Goal: Transaction & Acquisition: Obtain resource

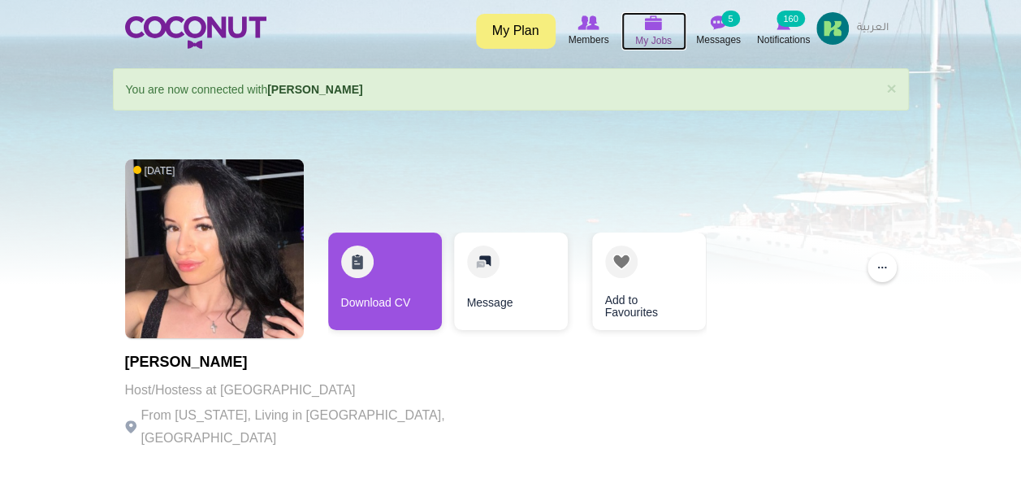
click at [647, 28] on img at bounding box center [654, 22] width 18 height 15
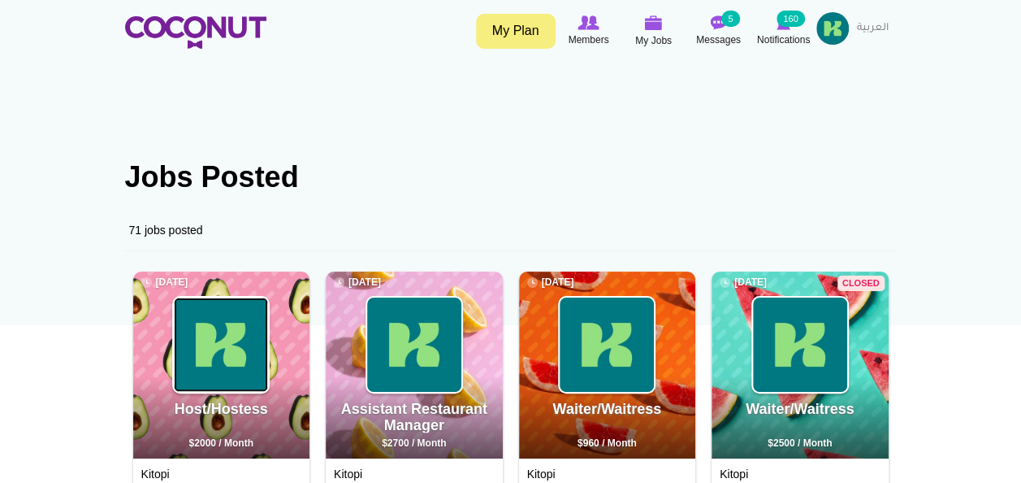
click at [226, 330] on img at bounding box center [221, 344] width 94 height 94
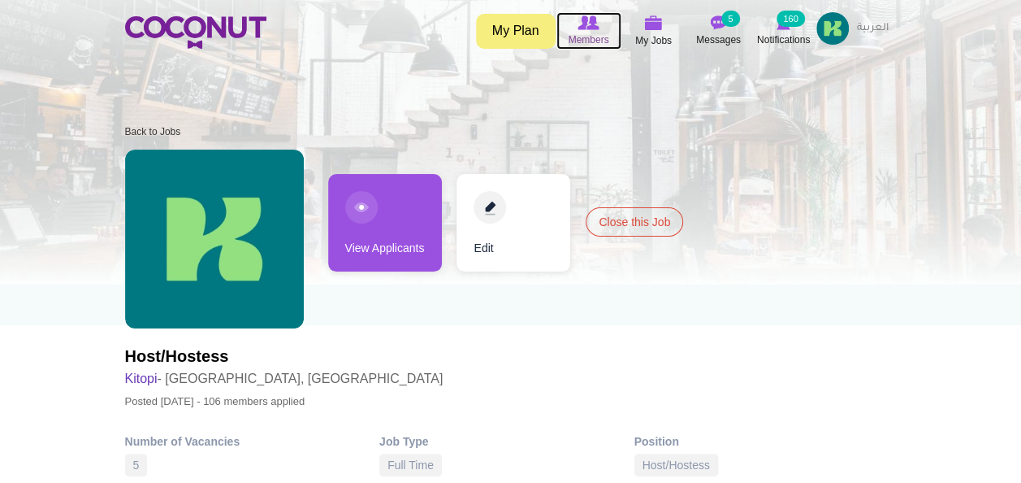
click at [598, 37] on span "Members" at bounding box center [588, 40] width 41 height 16
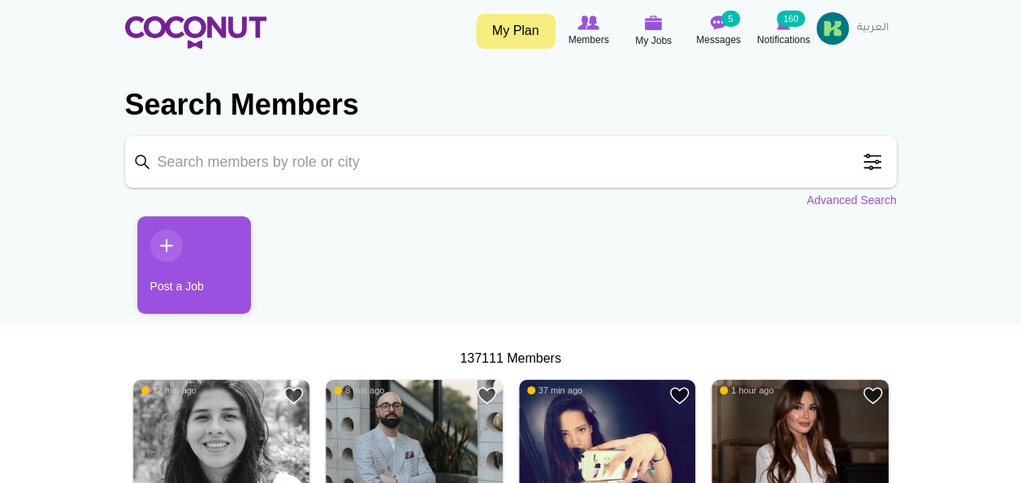
click at [178, 172] on input "Keyword" at bounding box center [511, 162] width 772 height 52
type input "Hostess"
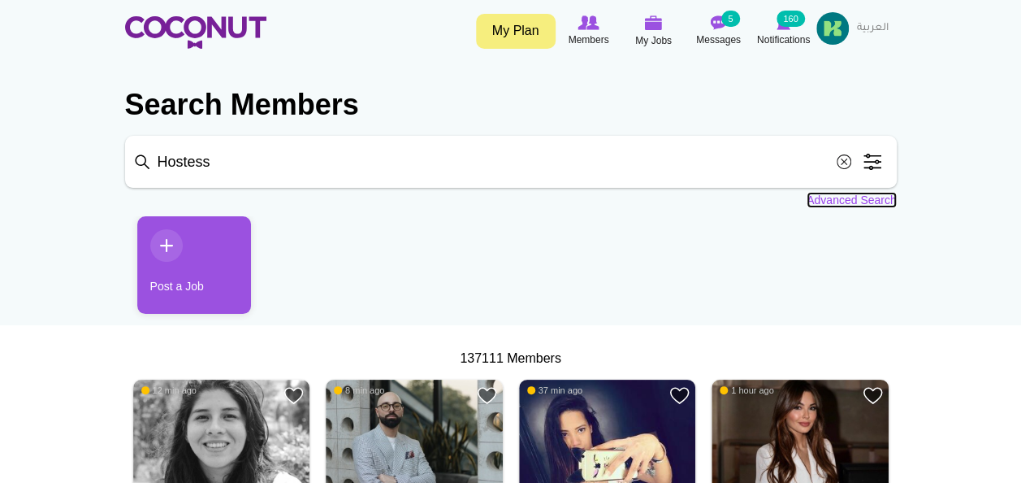
click at [832, 200] on link "Advanced Search" at bounding box center [852, 200] width 90 height 16
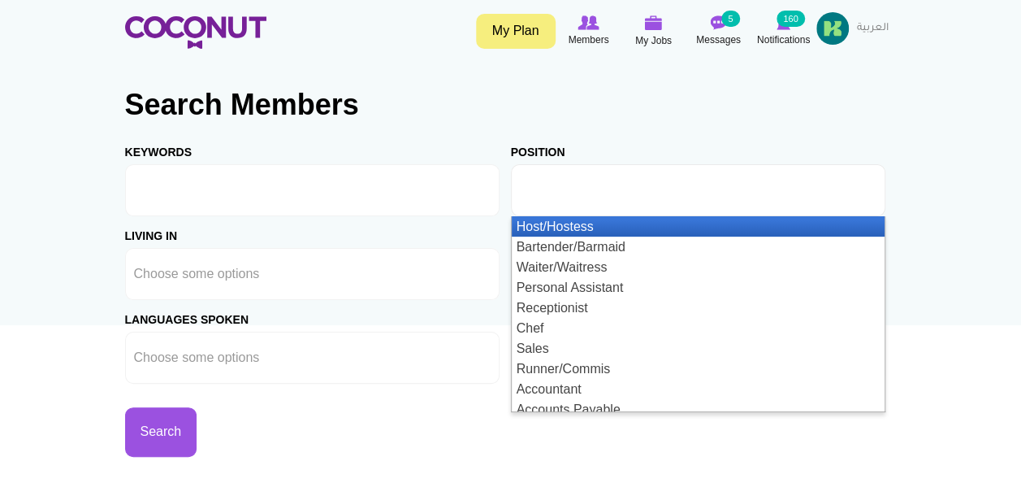
click at [807, 216] on div "Host/Hostess Bartender/Barmaid Waiter/Waitress Personal Assistant Receptionist …" at bounding box center [698, 190] width 375 height 52
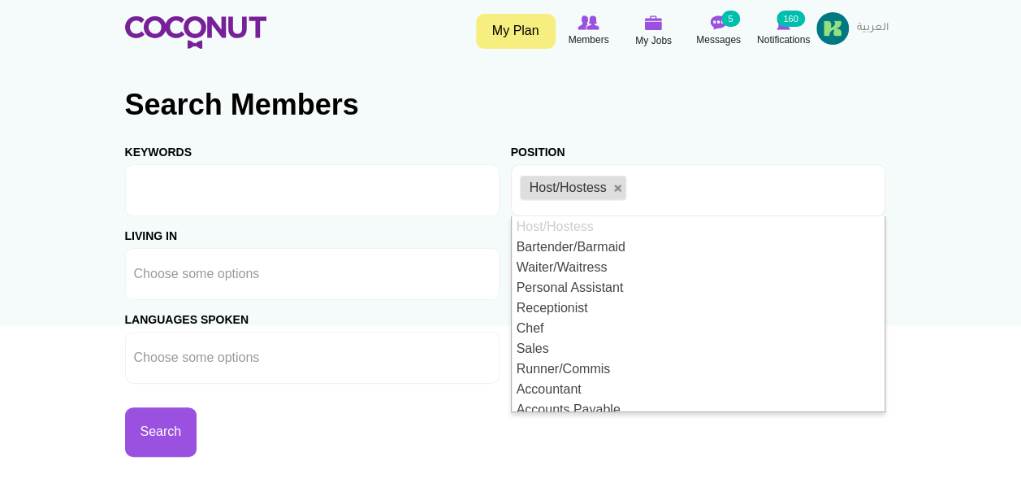
click at [323, 235] on div "Living in Afghanistan Aland Islands Albania Algeria American Samoa Andorra Ango…" at bounding box center [318, 258] width 386 height 84
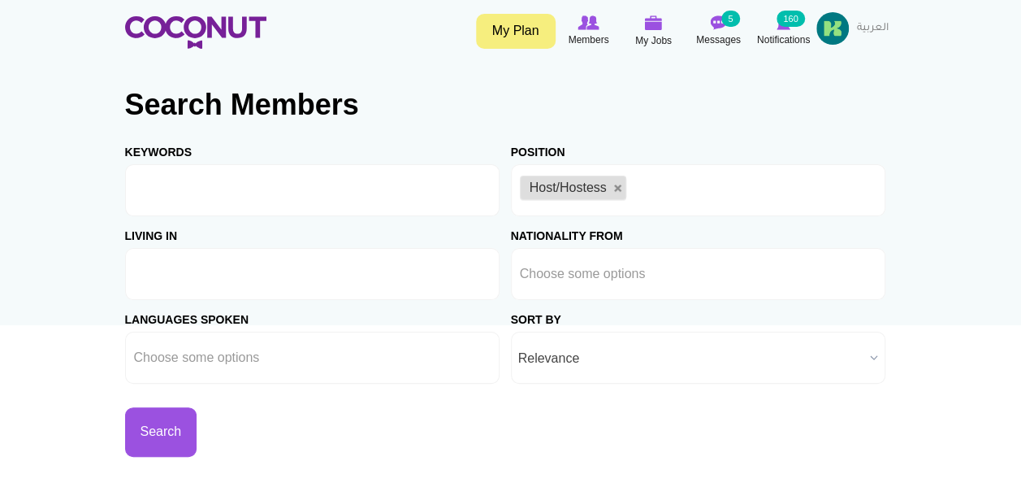
click at [222, 273] on input "text" at bounding box center [207, 273] width 146 height 15
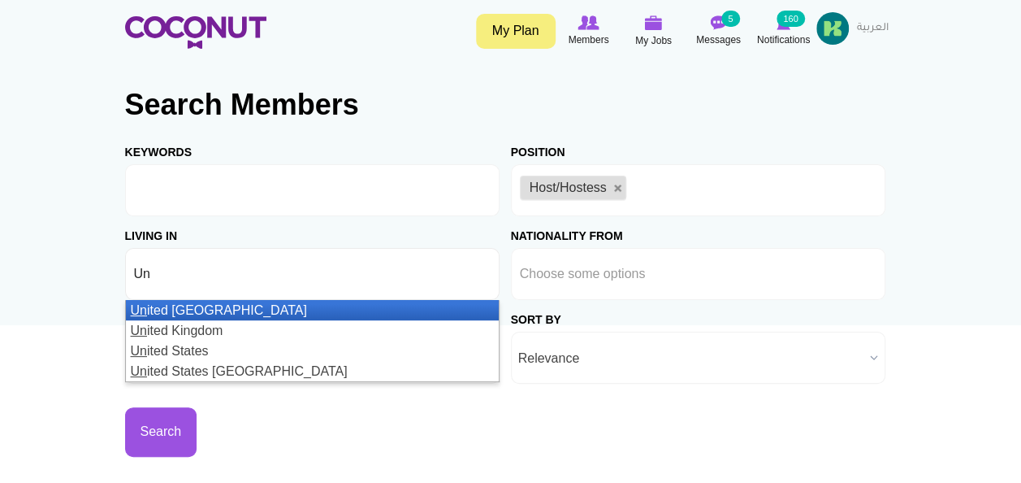
type input "Un"
click at [232, 313] on li "Un ited Arab Emirates" at bounding box center [312, 310] width 373 height 20
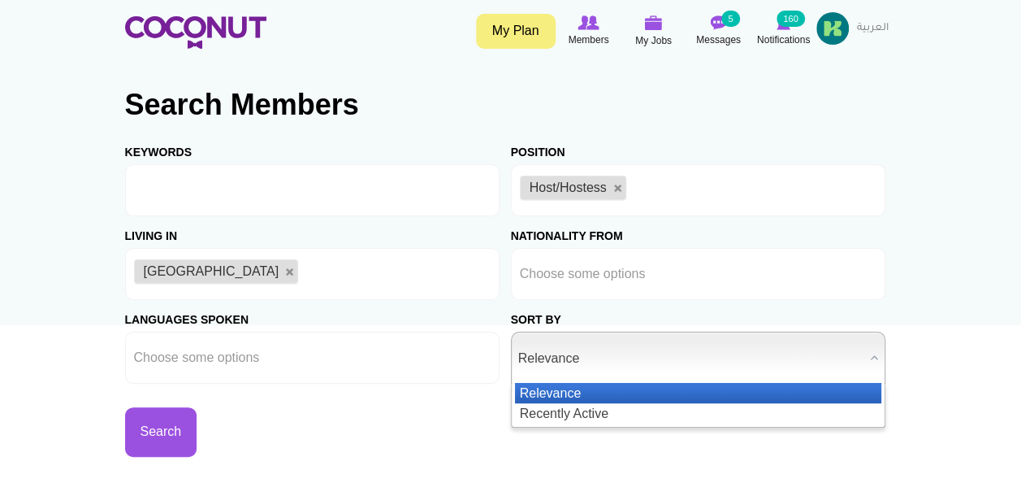
click at [535, 357] on span "Relevance" at bounding box center [690, 358] width 345 height 52
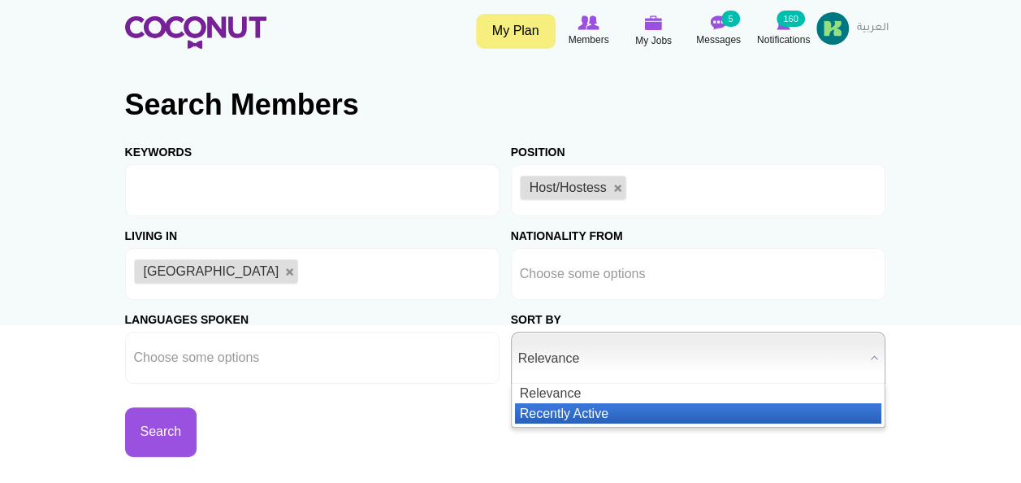
click at [559, 409] on li "Recently Active" at bounding box center [698, 413] width 366 height 20
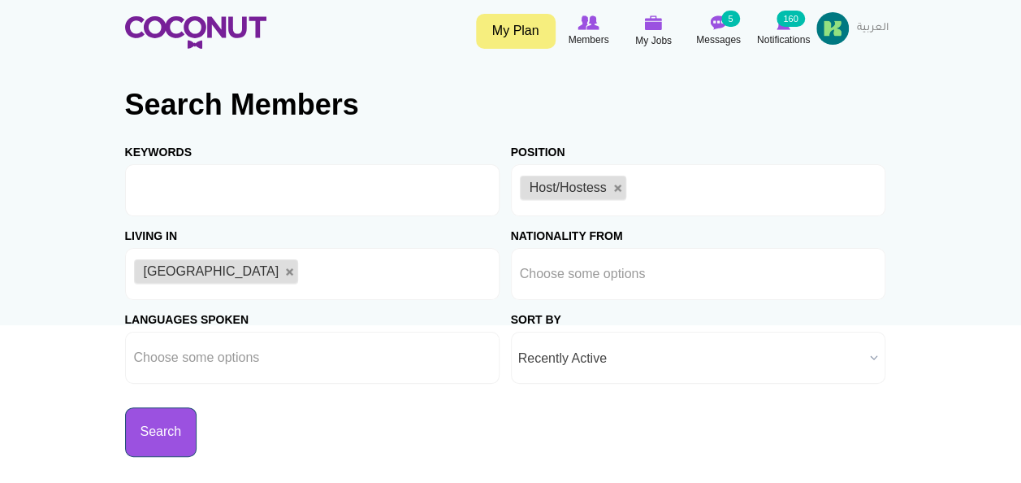
click at [175, 431] on button "Search" at bounding box center [161, 432] width 72 height 50
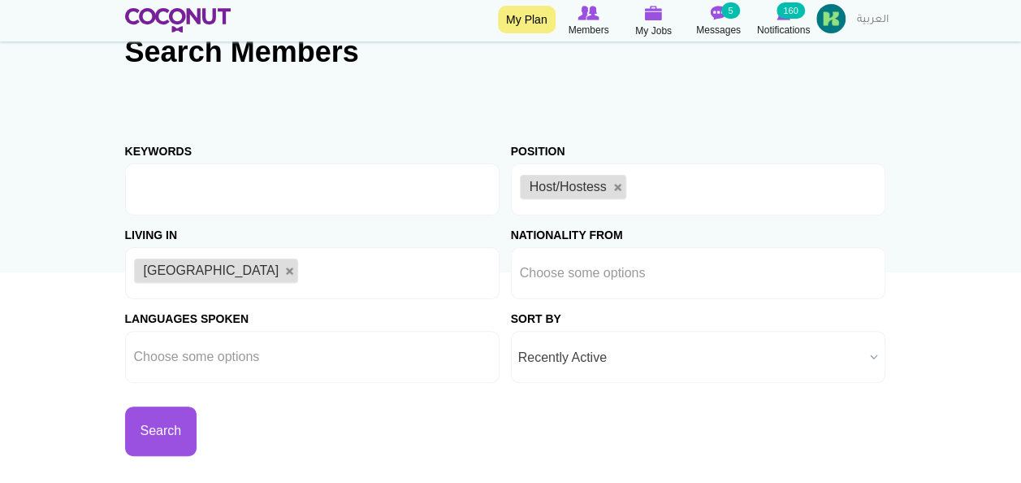
scroll to position [49, 0]
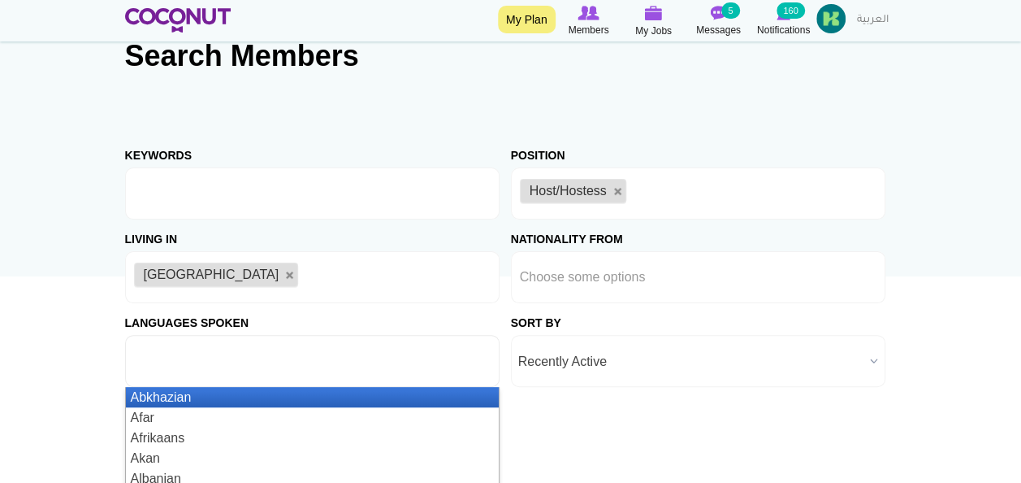
click at [243, 361] on input "text" at bounding box center [207, 360] width 146 height 15
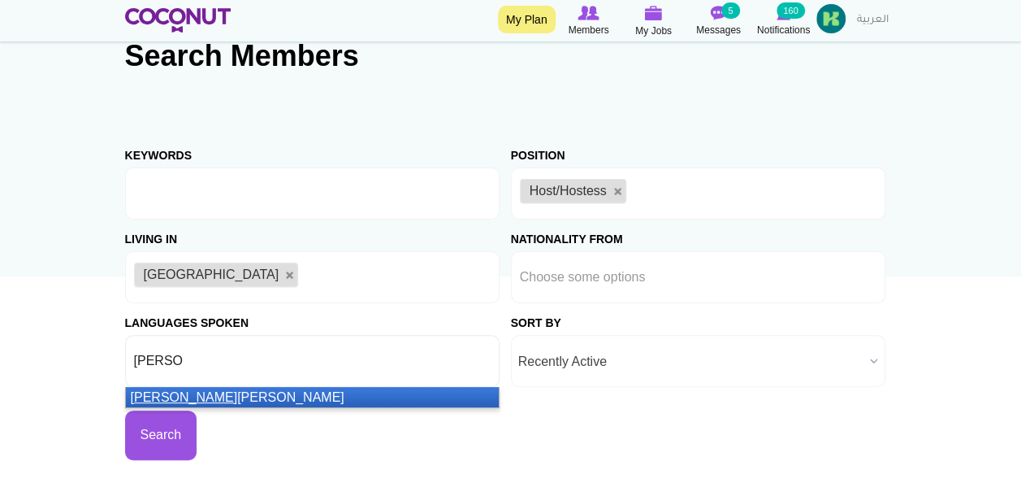
type input "Russ"
click at [170, 395] on li "Russ ian" at bounding box center [312, 397] width 373 height 20
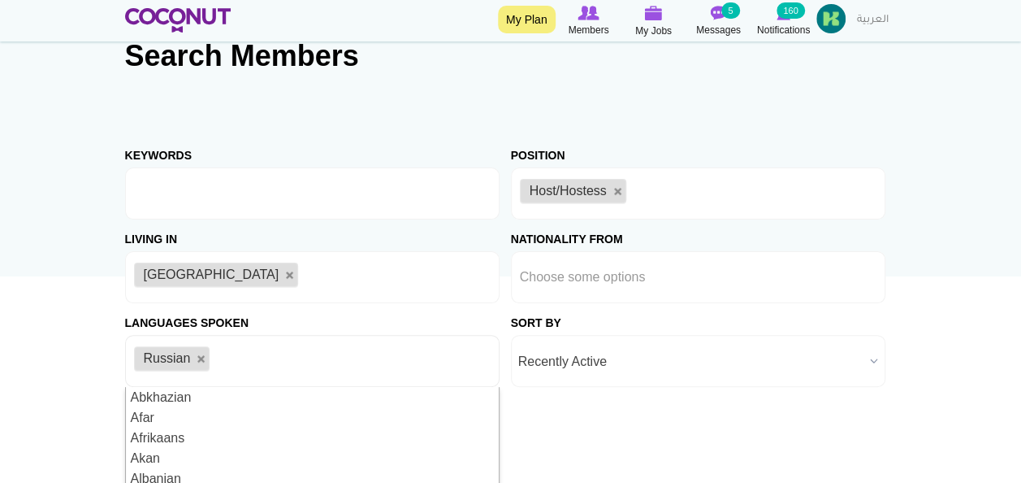
click at [162, 431] on button "Search" at bounding box center [161, 435] width 72 height 50
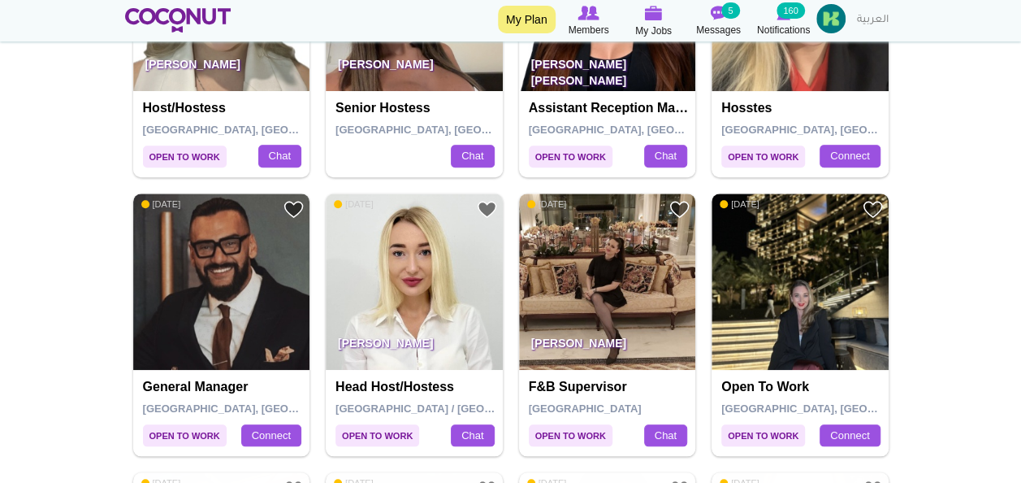
scroll to position [653, 0]
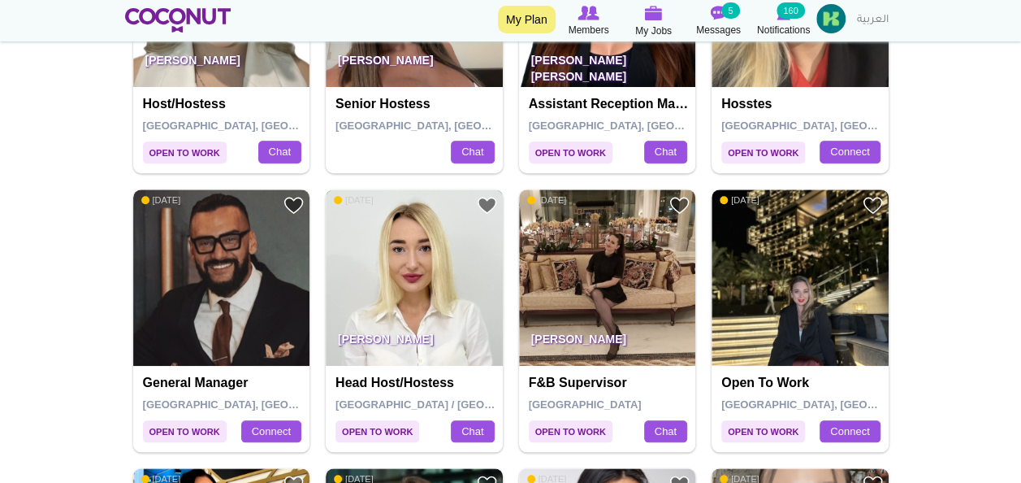
click at [428, 240] on img at bounding box center [414, 277] width 177 height 177
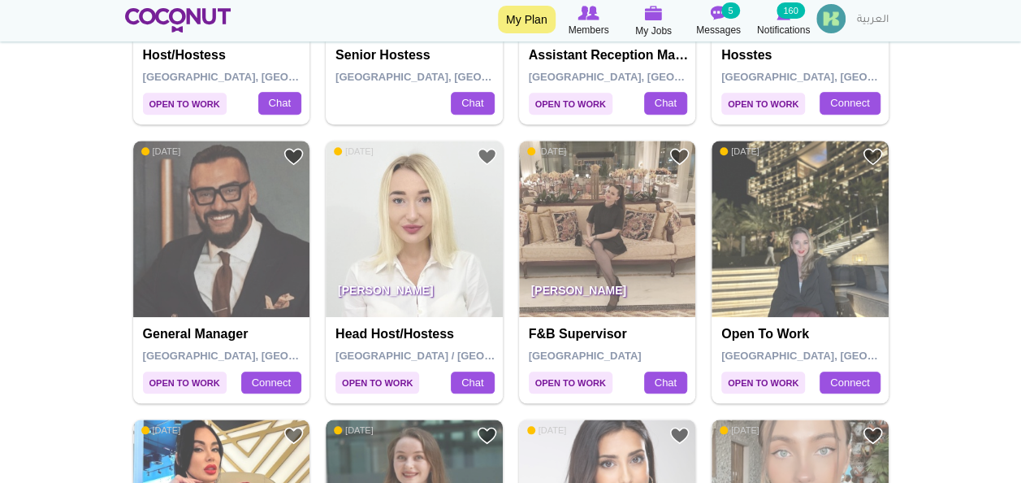
scroll to position [653, 0]
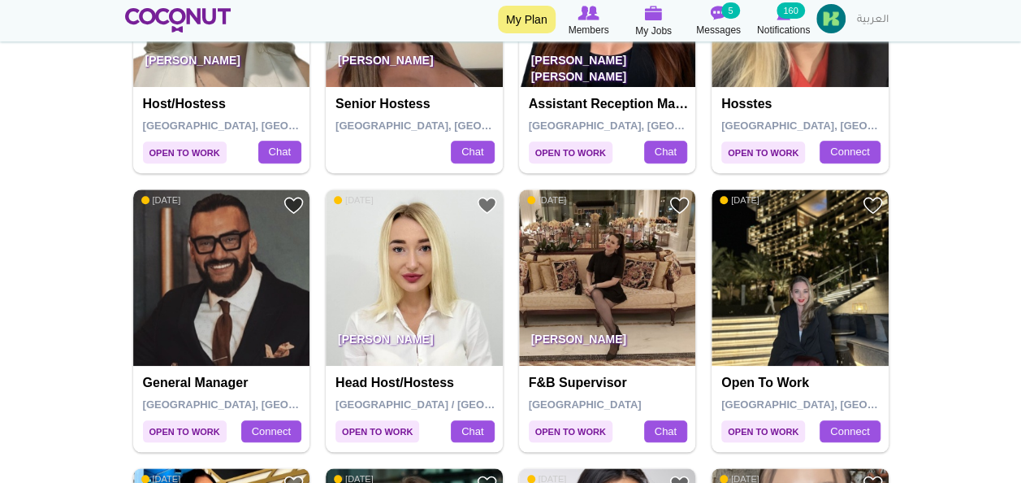
click at [780, 273] on img at bounding box center [800, 277] width 177 height 177
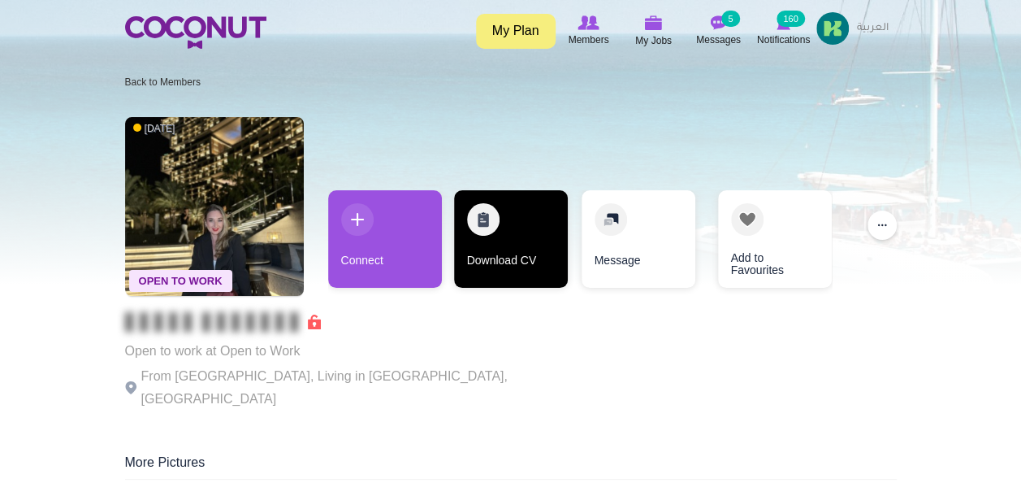
click at [484, 240] on link "Download CV" at bounding box center [511, 238] width 114 height 97
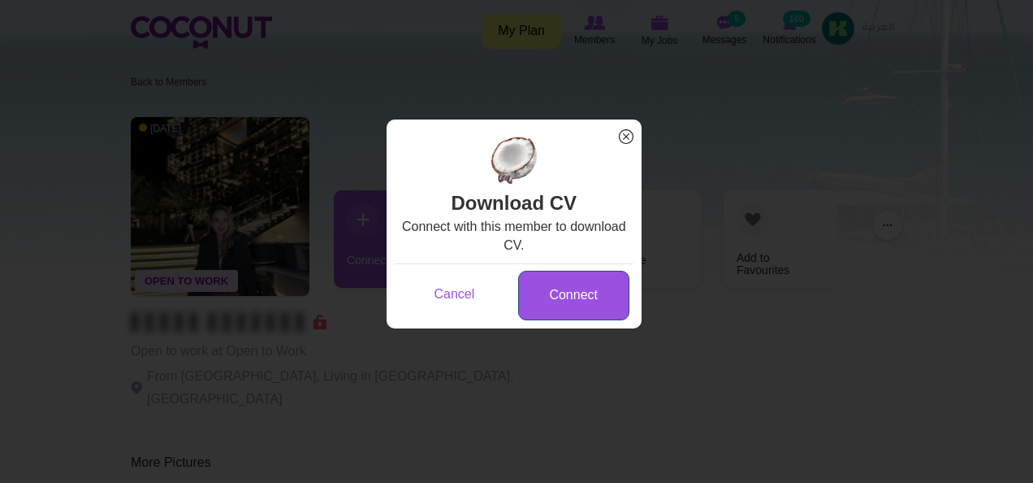
click at [567, 294] on link "Connect" at bounding box center [573, 296] width 111 height 50
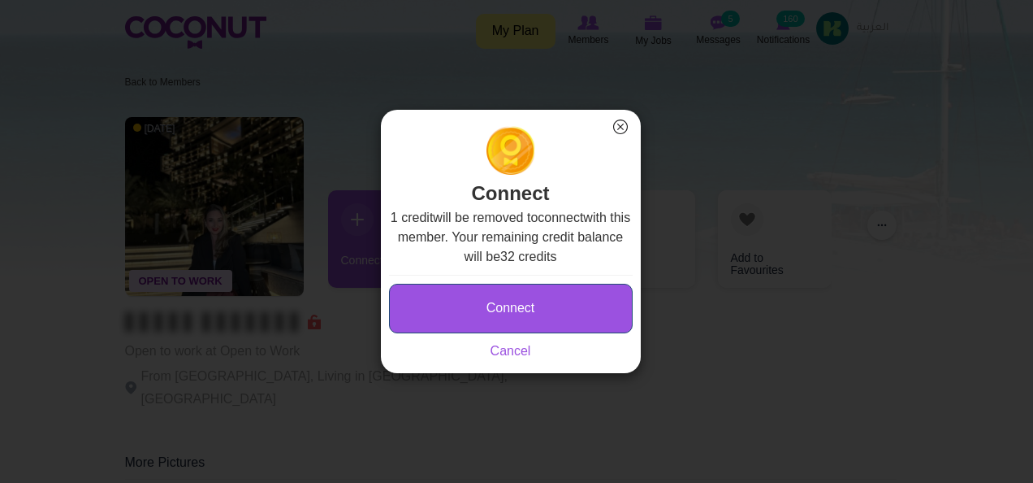
click at [525, 310] on button "Connect" at bounding box center [511, 309] width 244 height 50
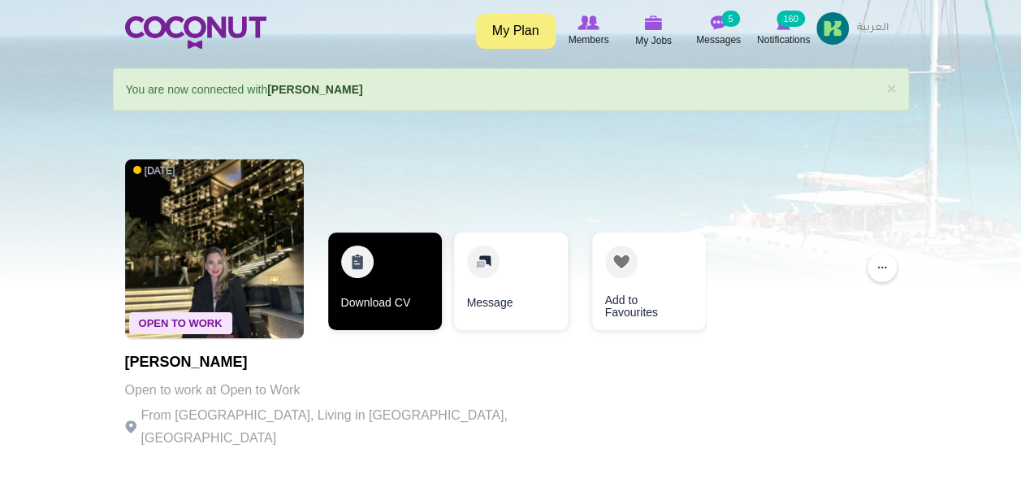
click at [358, 279] on link "Download CV" at bounding box center [385, 280] width 114 height 97
